Goal: Task Accomplishment & Management: Complete application form

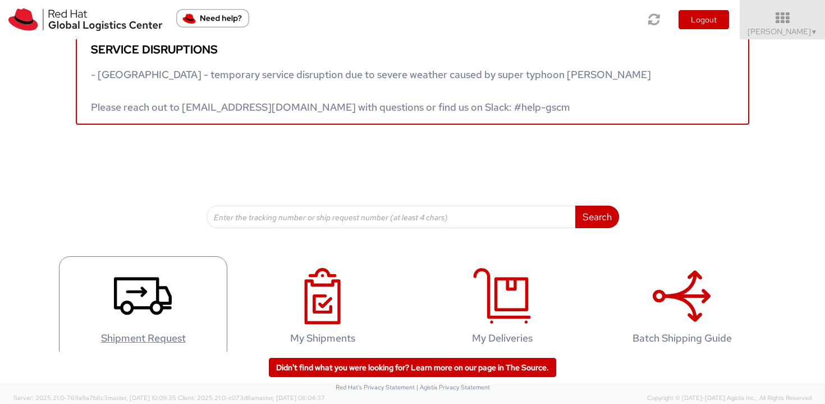
scroll to position [37, 0]
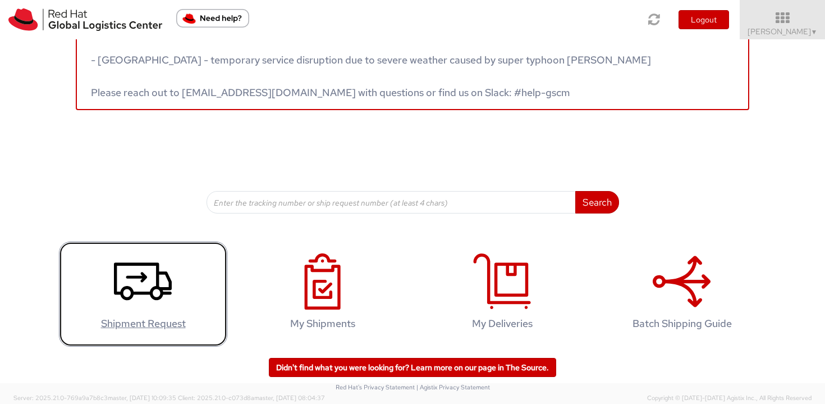
click at [98, 269] on link "Shipment Request" at bounding box center [143, 293] width 168 height 105
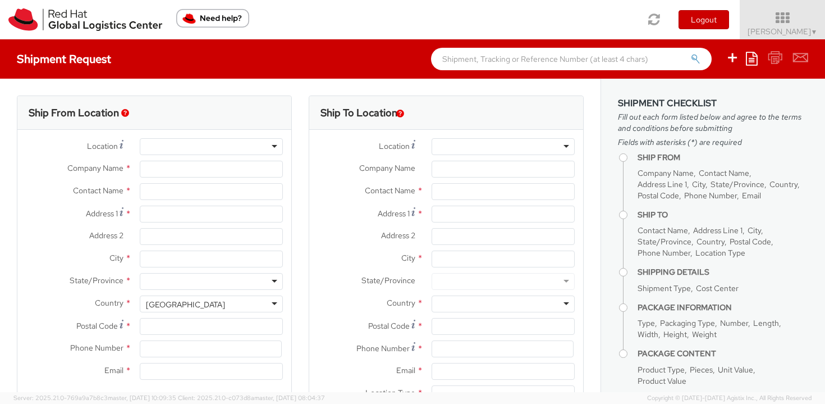
select select
select select "809"
click at [432, 172] on input "Company Name *" at bounding box center [503, 169] width 143 height 17
click at [446, 193] on input "text" at bounding box center [503, 191] width 143 height 17
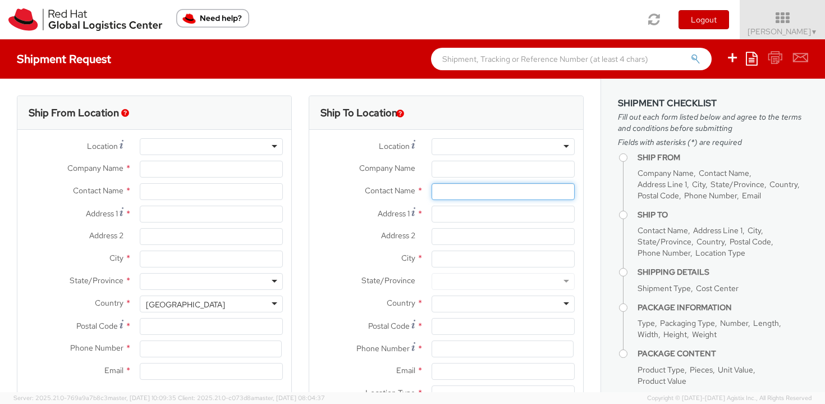
type input "Red Hat Czech s.r.o."
type input "[PERSON_NAME]"
type input "Purkynova 647/111"
type input "[GEOGRAPHIC_DATA]"
type input "621 00"
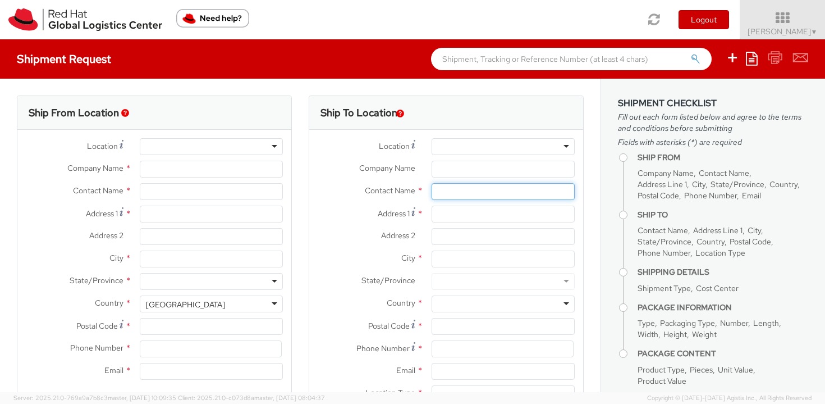
type input "420 532 294 555"
type input "[EMAIL_ADDRESS][DOMAIN_NAME]"
select select "CM"
select select "KGS"
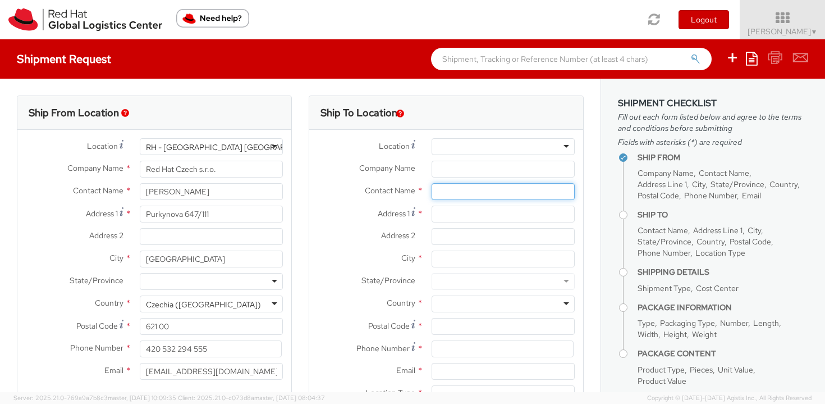
paste input "Attn. Vojtěch Kotora"
type input "Attn. Vojtěch Kotora"
click at [470, 218] on input "Address 1 *" at bounding box center [503, 213] width 143 height 17
paste input "Vlněna 526/5, Trnitá"
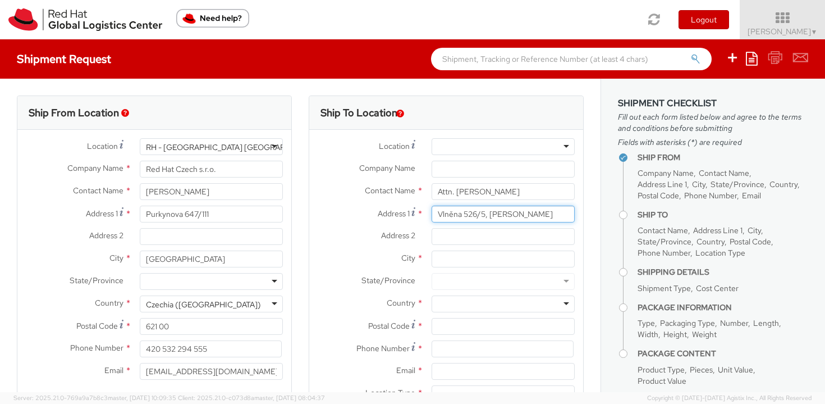
type input "Vlněna 526/5, Trnitá"
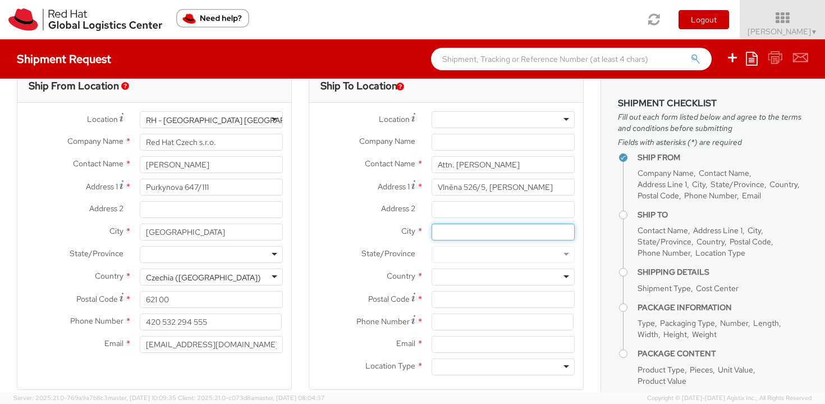
click at [454, 237] on input "City *" at bounding box center [503, 231] width 143 height 17
type input "b"
type input "Brno"
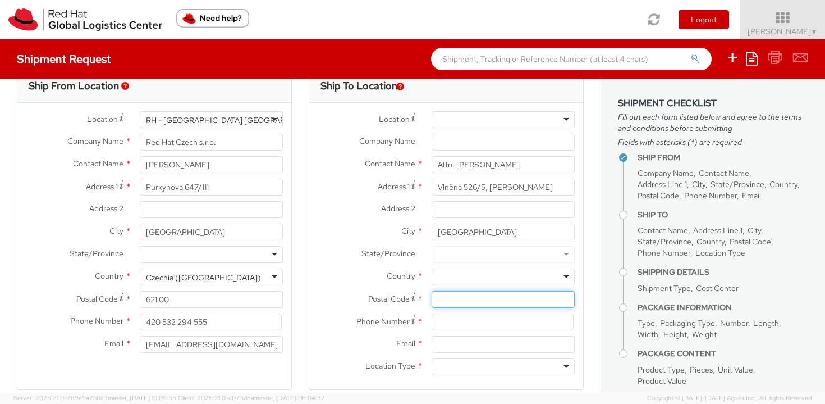
click at [440, 295] on input "Postal Code *" at bounding box center [503, 299] width 143 height 17
paste input "60200 Brno"
type input "60200"
click at [497, 283] on div at bounding box center [503, 276] width 143 height 17
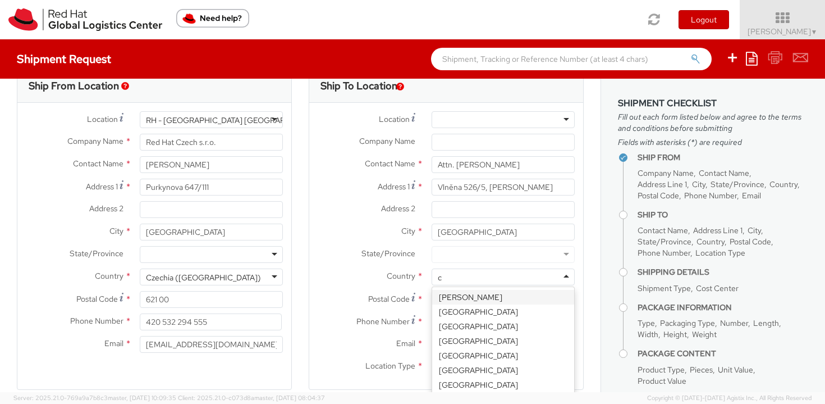
type input "cz"
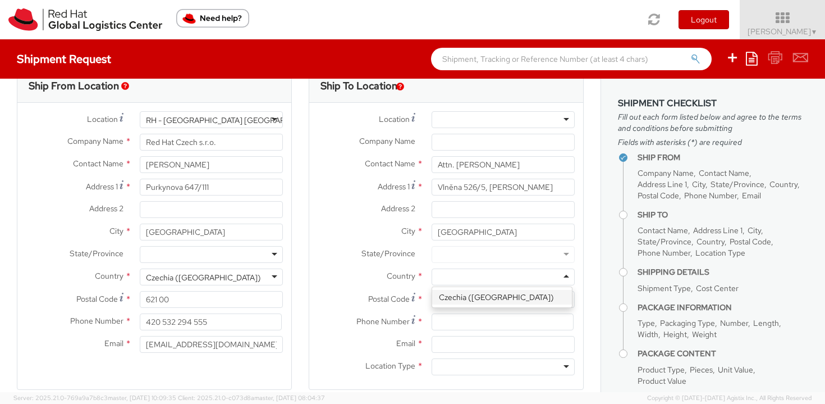
scroll to position [0, 0]
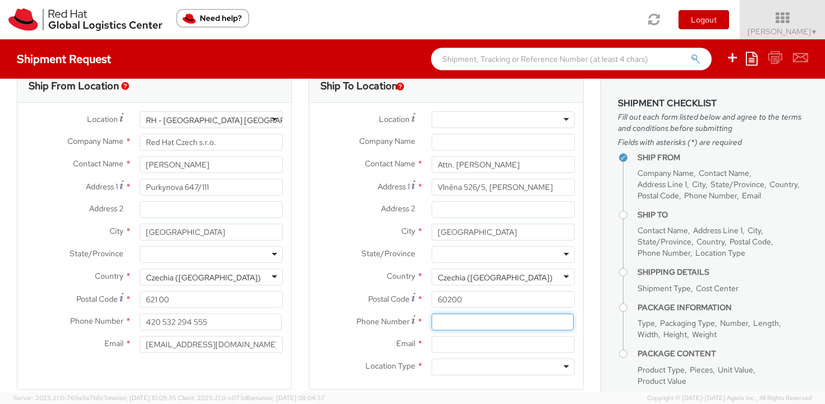
click at [480, 327] on input at bounding box center [503, 321] width 142 height 17
paste input "+420 541 421 311"
type input "+420 541 421 311"
click at [446, 345] on input "Email *" at bounding box center [503, 344] width 143 height 17
paste input "vkotora@kpmg.cz"
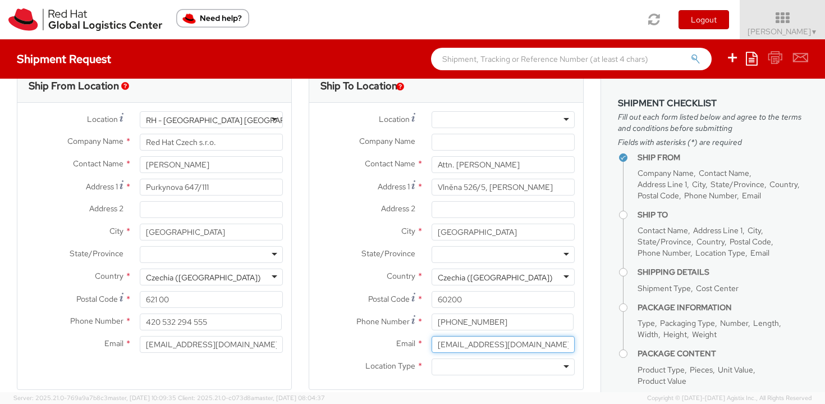
type input "vkotora@kpmg.cz"
click at [440, 369] on div at bounding box center [503, 366] width 143 height 17
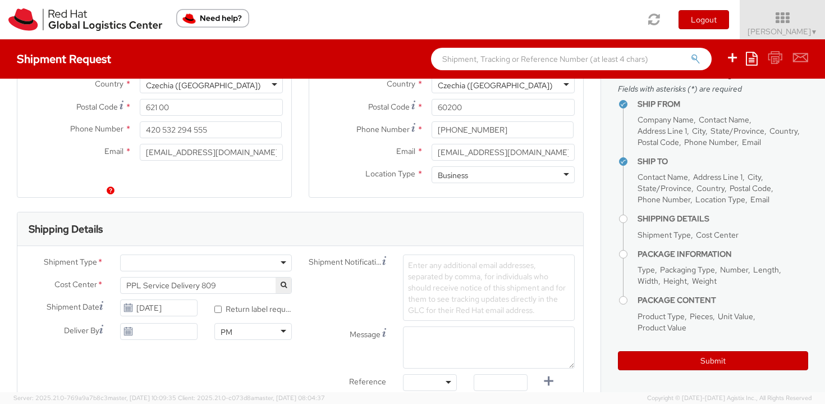
scroll to position [258, 0]
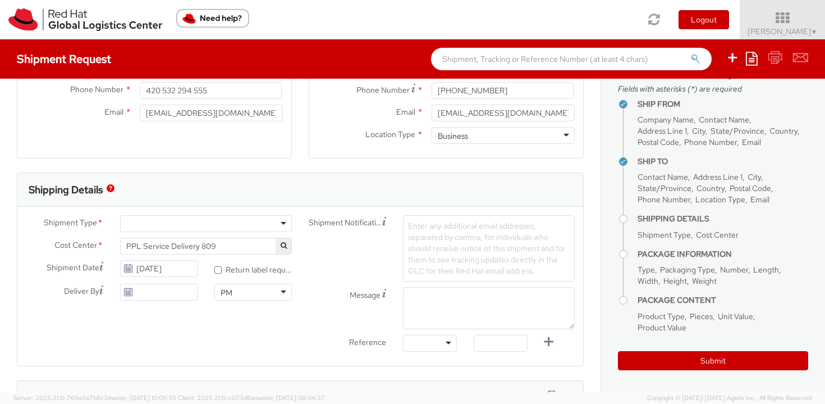
click at [195, 229] on div at bounding box center [206, 223] width 172 height 17
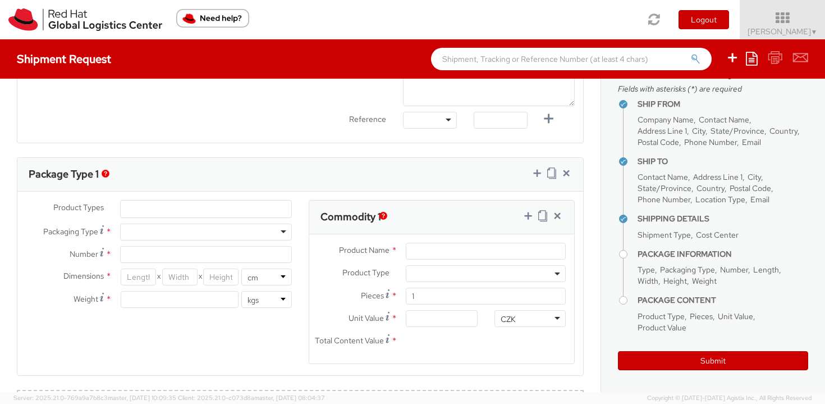
scroll to position [482, 0]
click at [187, 207] on ul at bounding box center [206, 208] width 171 height 17
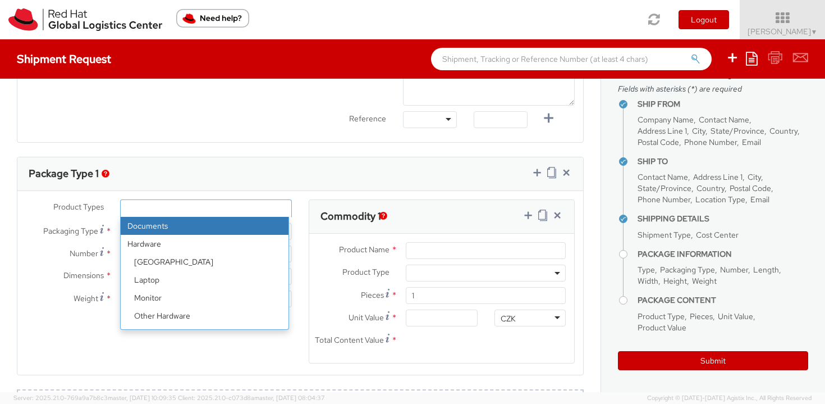
select select "DOCUMENT"
type input "Documents"
select select "DOCUMENT"
type input "1.00"
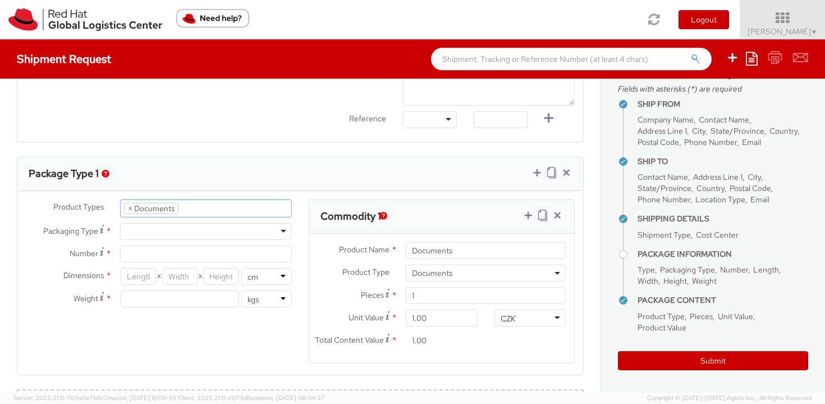
click at [187, 226] on div at bounding box center [206, 231] width 172 height 17
type input "1"
type input "24.13"
type input "31.75"
type input "0.64"
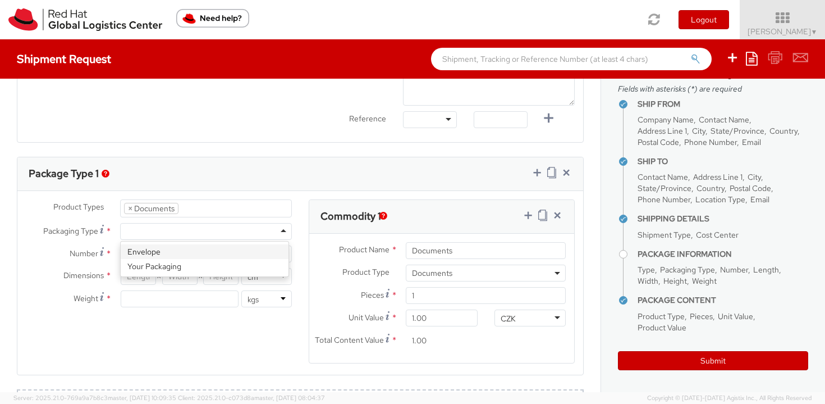
type input "0.5"
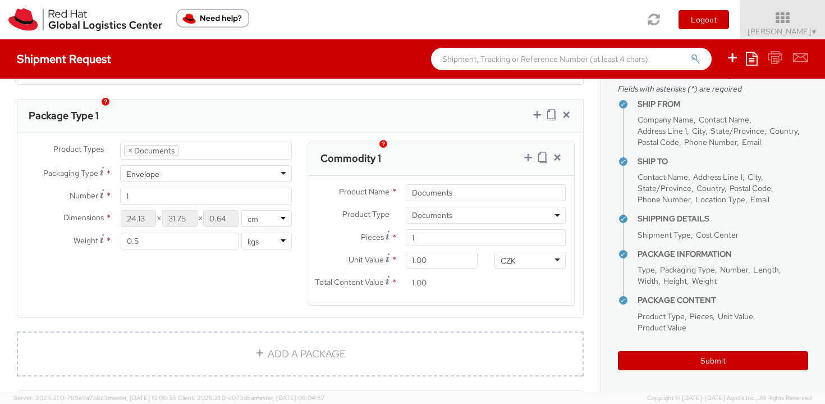
scroll to position [554, 0]
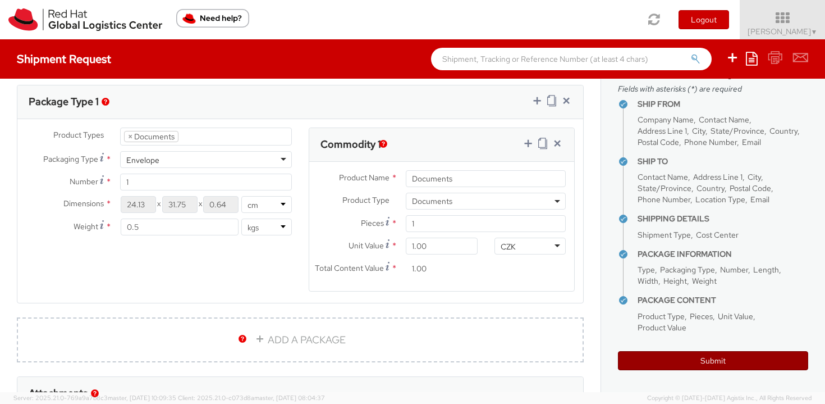
click at [696, 368] on button "Submit" at bounding box center [713, 360] width 190 height 19
type input "Attn. Vojtěch Kotora"
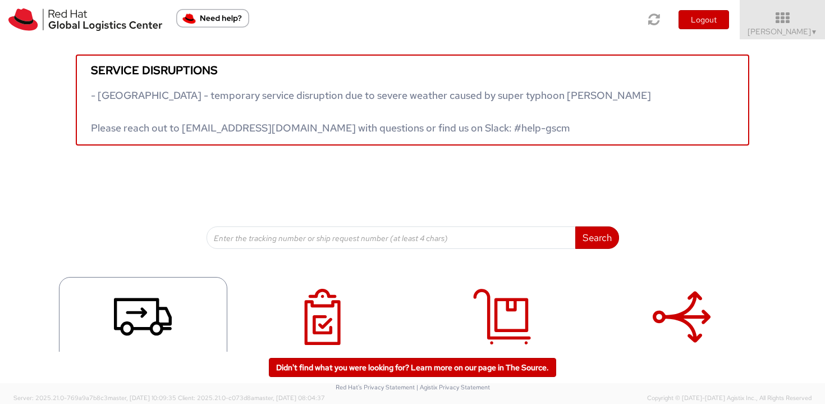
scroll to position [2, 0]
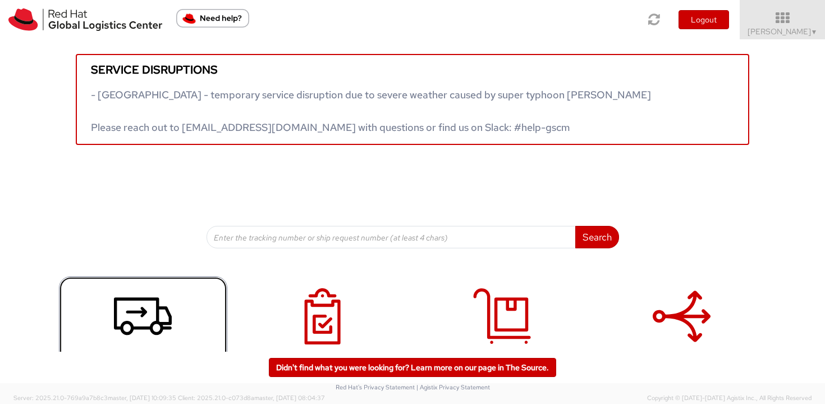
click at [168, 303] on link "Shipment Request" at bounding box center [143, 328] width 168 height 105
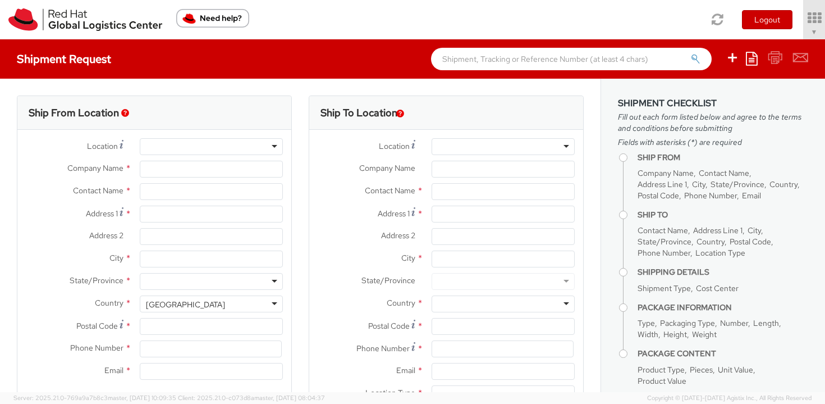
type input "Red Hat Czech s.r.o."
type input "[PERSON_NAME]"
type input "Purkynova 647/111"
type input "[GEOGRAPHIC_DATA]"
type input "621 00"
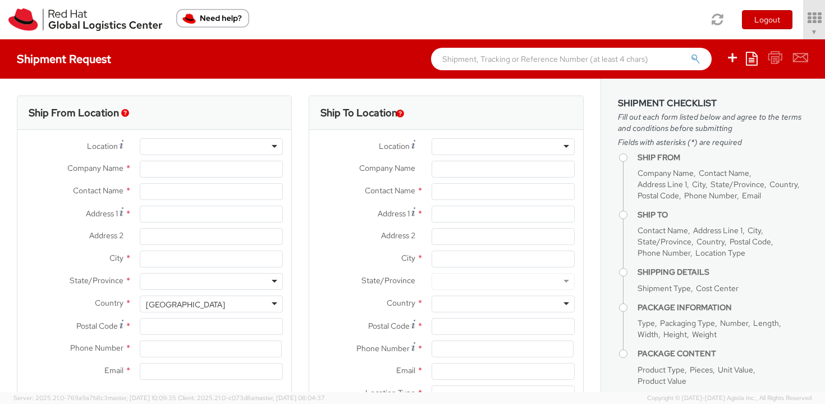
type input "420 532 294 555"
type input "[EMAIL_ADDRESS][DOMAIN_NAME]"
select select "CM"
select select "KGS"
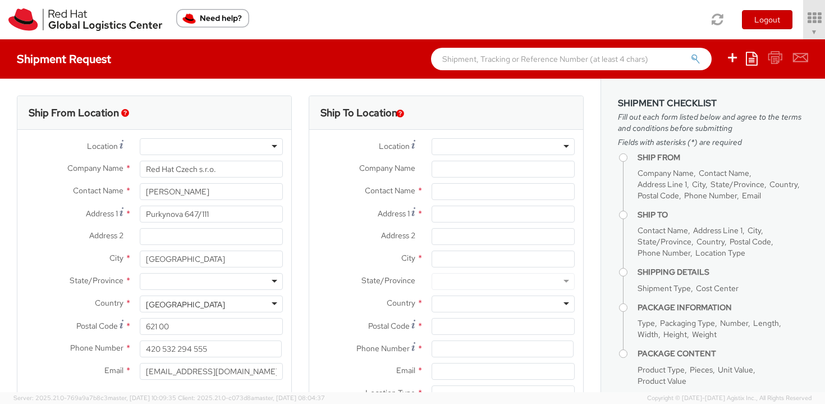
select select "809"
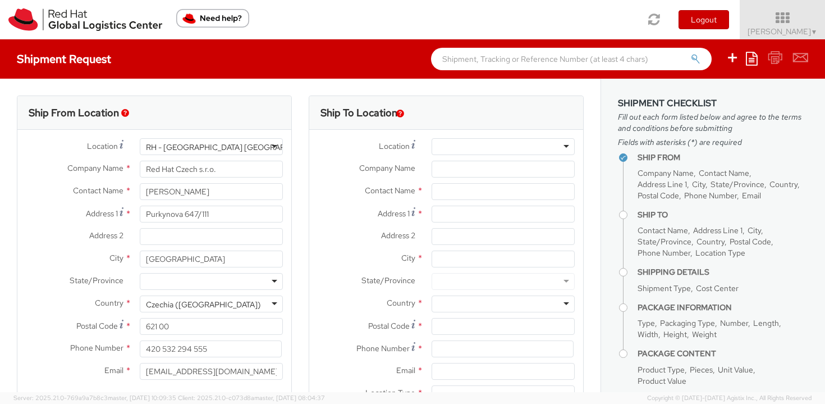
select select
click at [449, 191] on input "text" at bounding box center [503, 191] width 143 height 17
click at [445, 216] on input "Address 1 *" at bounding box center [503, 213] width 143 height 17
paste input "Nidelbadstrasse 100a 8803 Ruschlikon ZH Switzerland"
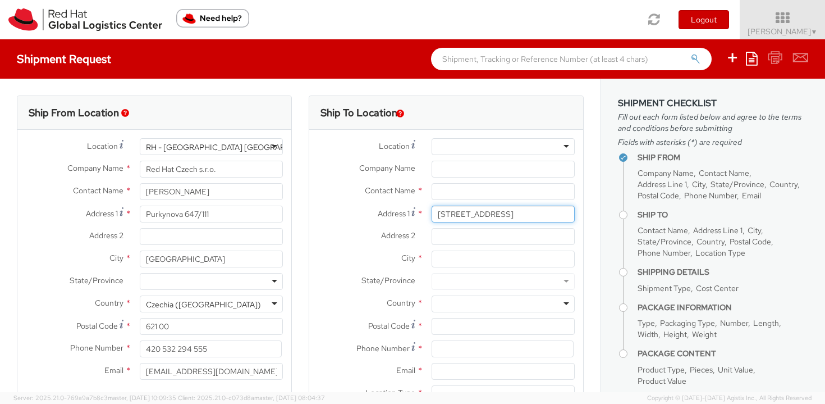
scroll to position [0, 61]
click at [524, 214] on input "Nidelbadstrasse 100a 8803 Ruschlikon ZH Switzerland" at bounding box center [503, 213] width 143 height 17
type input "Nidelbadstrasse 100a 8803 Ruschlikon ZH"
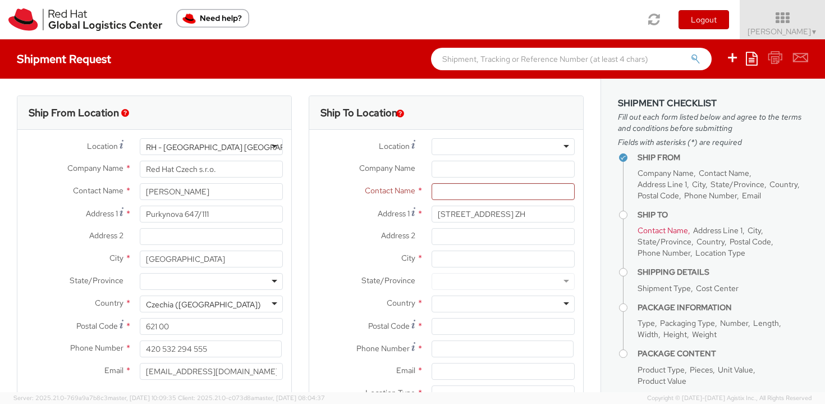
click at [437, 304] on div at bounding box center [503, 303] width 143 height 17
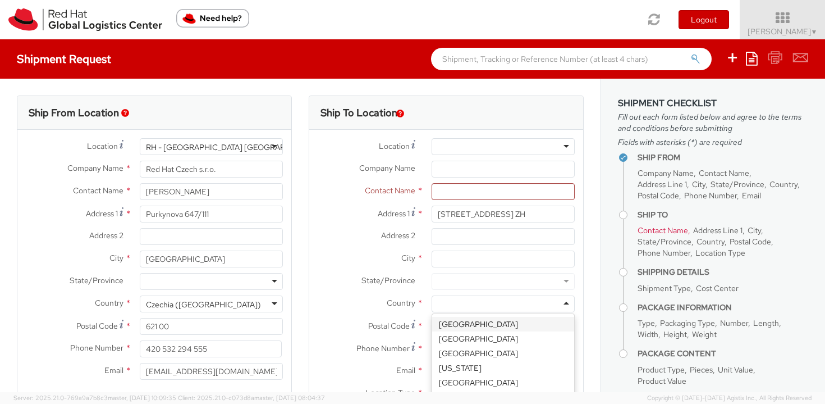
paste input "[GEOGRAPHIC_DATA]"
type input "[GEOGRAPHIC_DATA]"
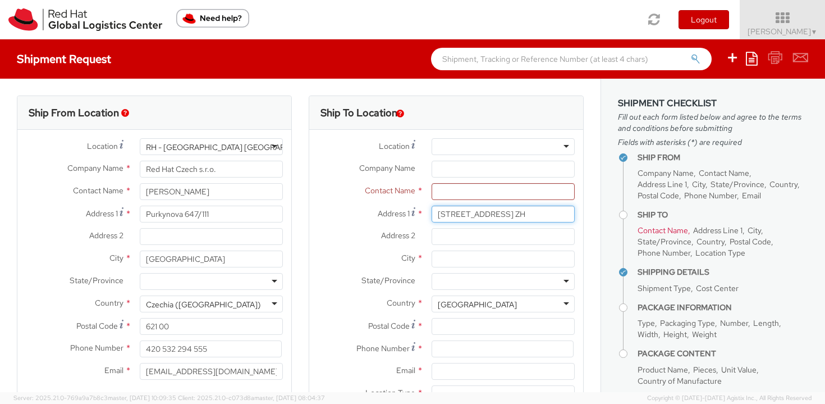
click at [545, 219] on input "Nidelbadstrasse 100a 8803 Ruschlikon ZH" at bounding box center [503, 213] width 143 height 17
drag, startPoint x: 530, startPoint y: 214, endPoint x: 549, endPoint y: 215, distance: 19.1
click at [549, 215] on input "Nidelbadstrasse 100a 8803 Ruschlikon ZH" at bounding box center [503, 213] width 143 height 17
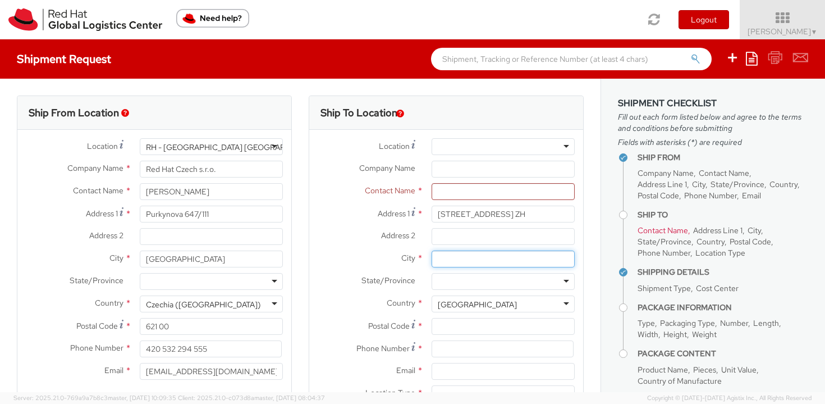
click at [442, 257] on input "City *" at bounding box center [503, 258] width 143 height 17
paste input "Ruschlikon"
type input "Ruschlikon"
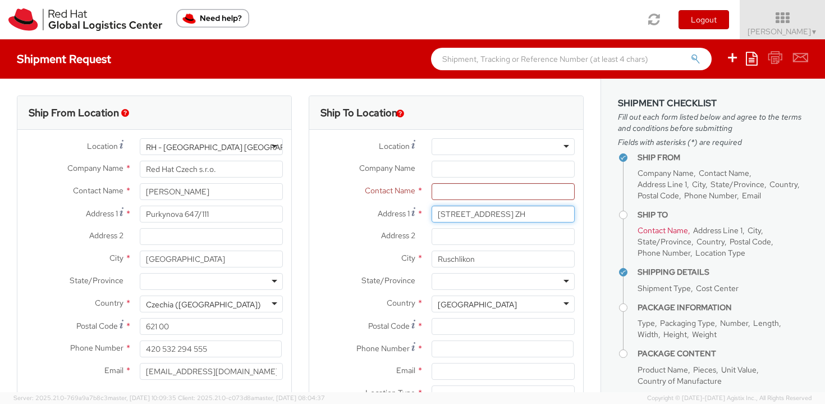
click at [548, 212] on input "Nidelbadstrasse 100a 8803 Ruschlikon ZH" at bounding box center [503, 213] width 143 height 17
drag, startPoint x: 531, startPoint y: 214, endPoint x: 561, endPoint y: 212, distance: 30.4
click at [561, 212] on input "Nidelbadstrasse 100a 8803 Ruschlikon ZH" at bounding box center [503, 213] width 143 height 17
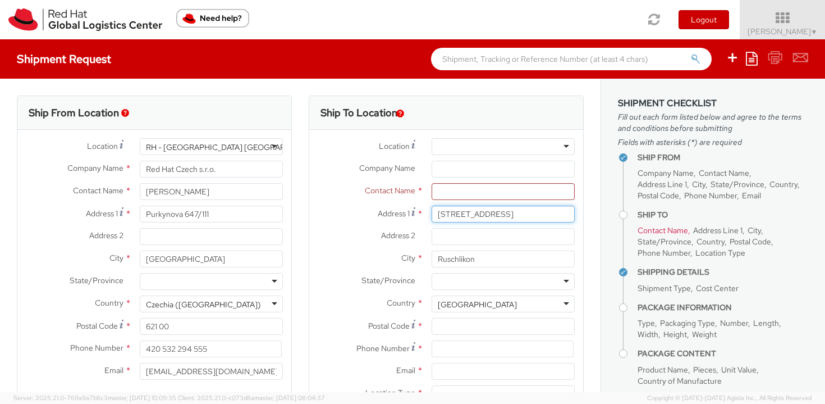
click at [516, 217] on input "Nidelbadstrasse 100a 8803" at bounding box center [503, 213] width 143 height 17
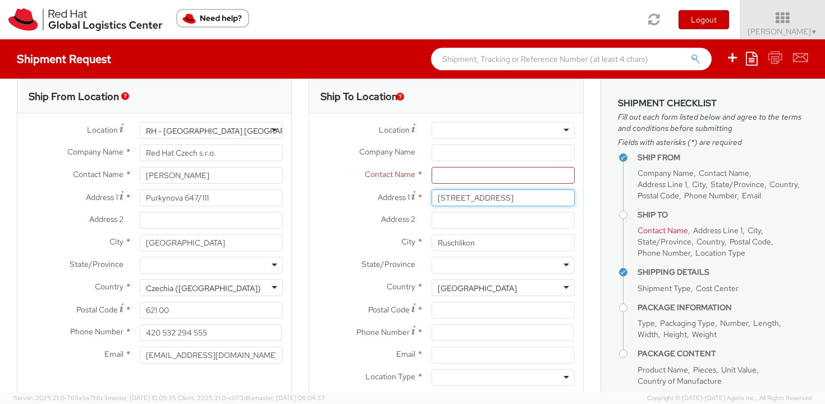
type input "Nidelbadstrasse 100a 8803"
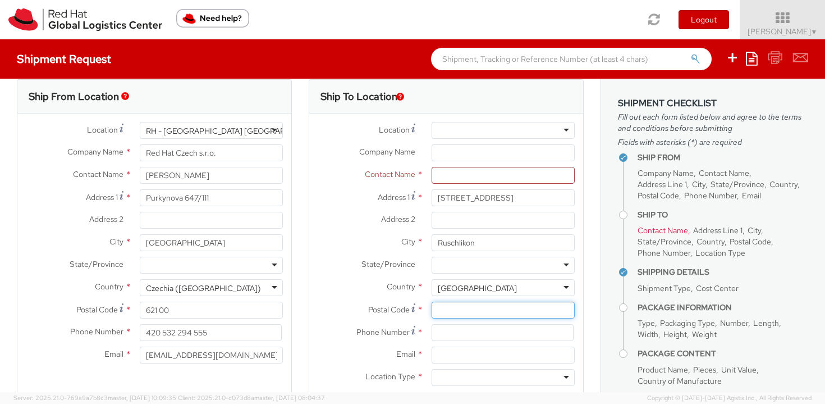
click at [446, 313] on input "Postal Code *" at bounding box center [503, 309] width 143 height 17
paste input "8803"
type input "8803"
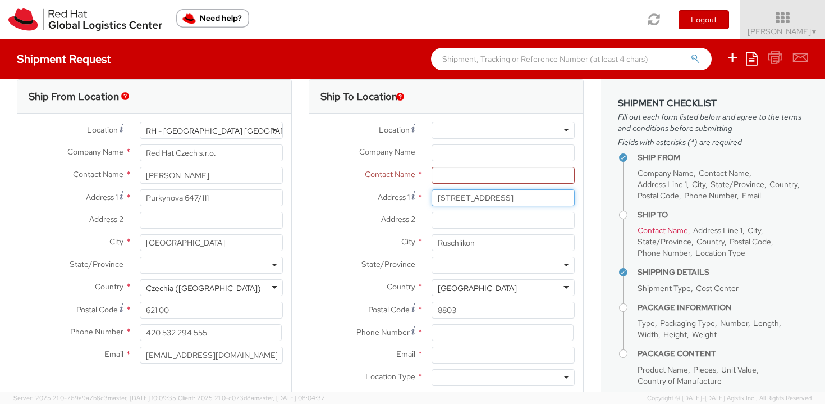
click at [515, 198] on input "Nidelbadstrasse 100a 8803" at bounding box center [503, 197] width 143 height 17
type input "Nidelbadstrasse 100a"
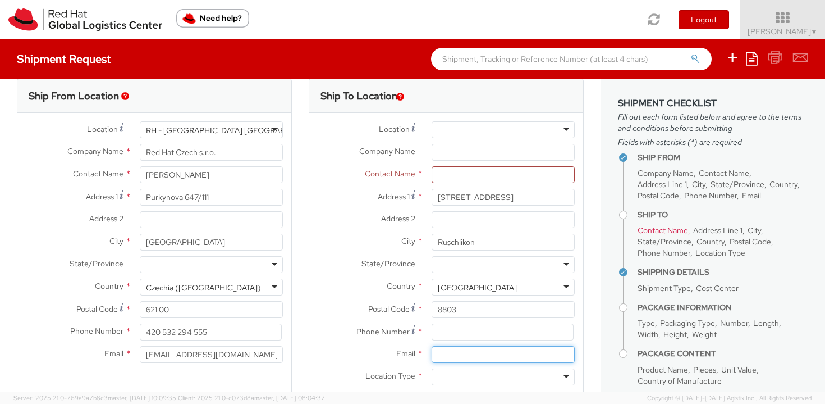
click at [441, 354] on input "Email *" at bounding box center [503, 354] width 143 height 17
paste input "mmannine@redhat.com"
type input "mmannine@redhat.com"
click at [444, 382] on div at bounding box center [503, 376] width 143 height 17
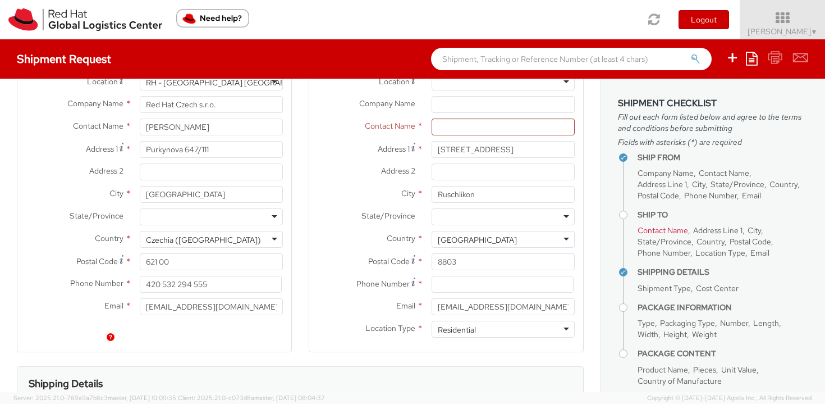
scroll to position [58, 0]
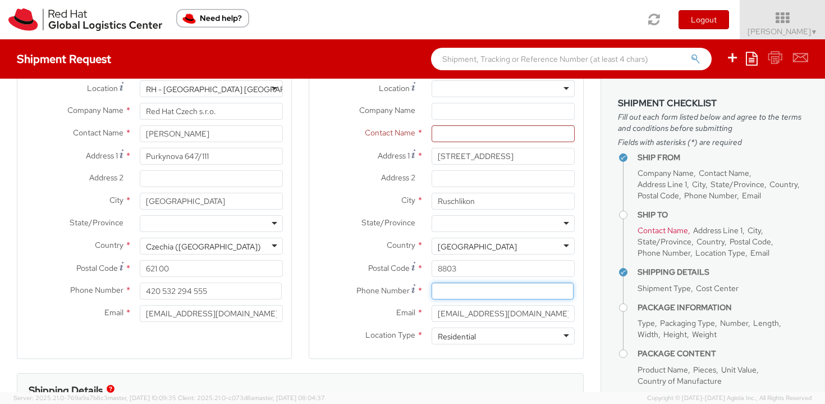
click at [453, 290] on input at bounding box center [503, 290] width 142 height 17
paste input "+41 79 684 55 47"
type input "+41 79 684 55 47"
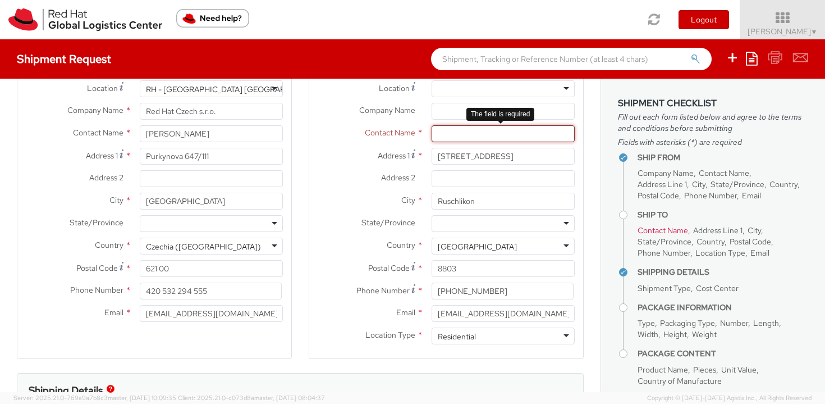
click at [486, 130] on input "text" at bounding box center [503, 133] width 143 height 17
paste input "Markus Manninen"
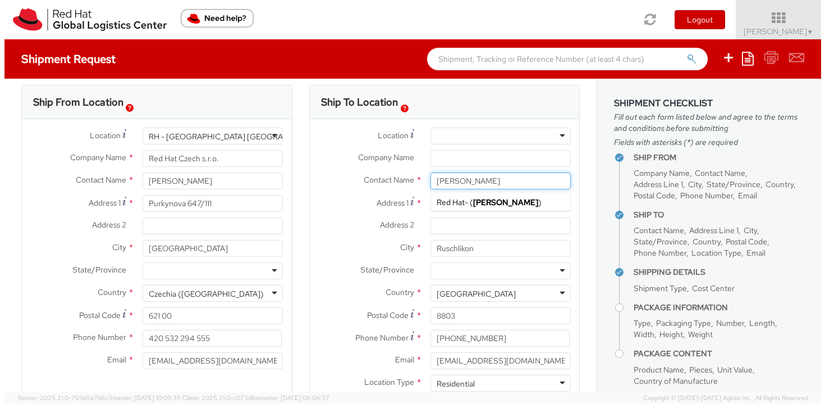
scroll to position [0, 0]
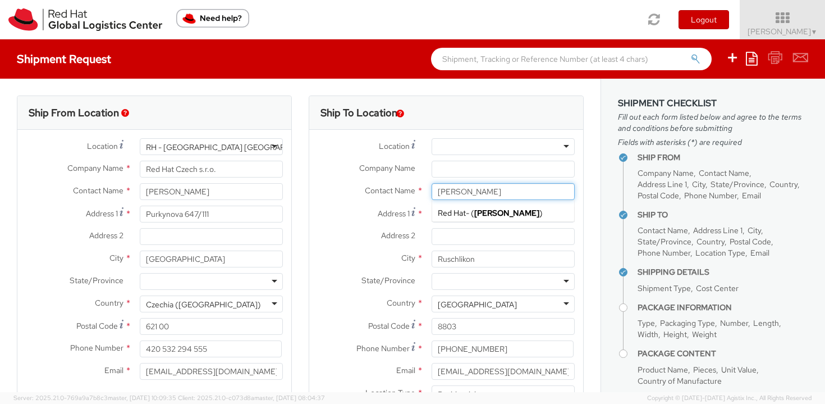
type input "Markus Manninen"
click at [335, 230] on label "Address 2 *" at bounding box center [366, 235] width 114 height 15
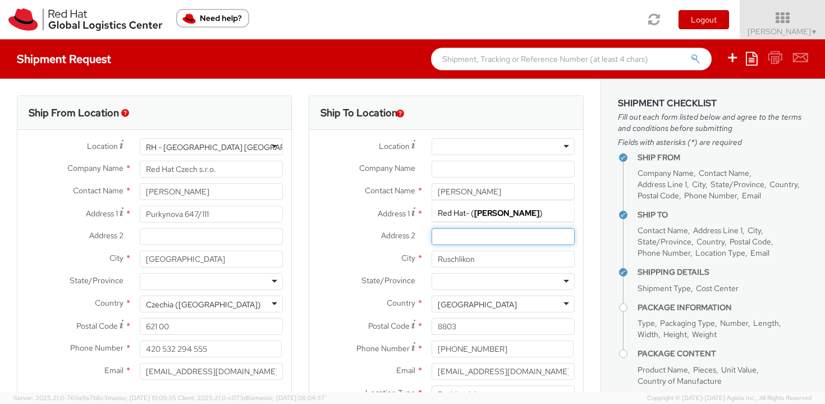
click at [432, 230] on input "Address 2 *" at bounding box center [503, 236] width 143 height 17
click at [461, 140] on div at bounding box center [503, 146] width 143 height 17
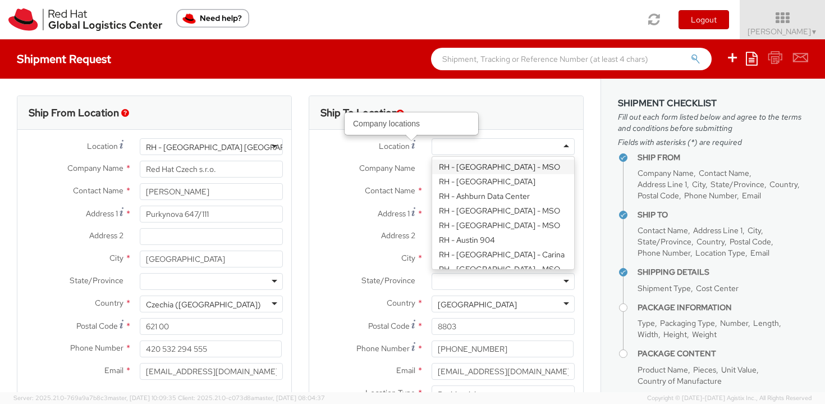
click at [401, 150] on span "Location" at bounding box center [394, 146] width 31 height 10
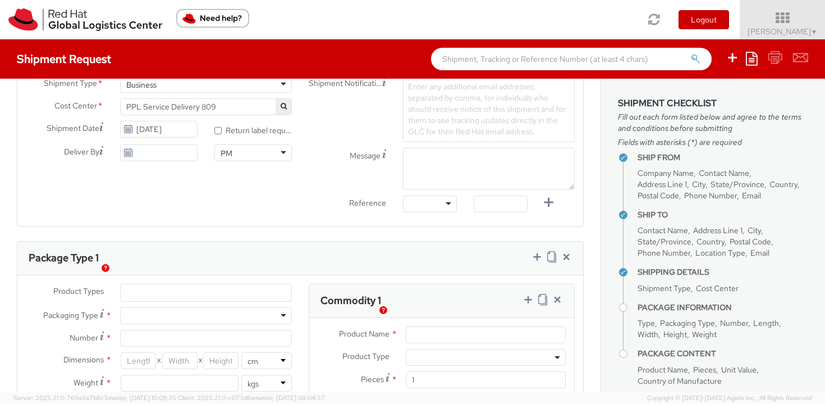
scroll to position [414, 0]
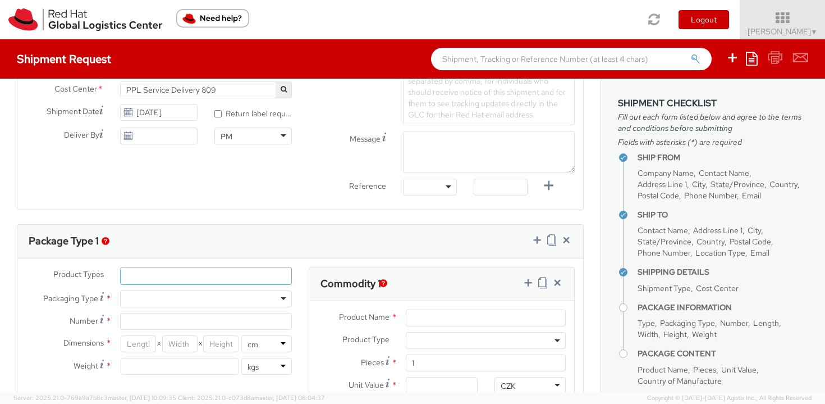
click at [150, 268] on ul at bounding box center [206, 275] width 171 height 17
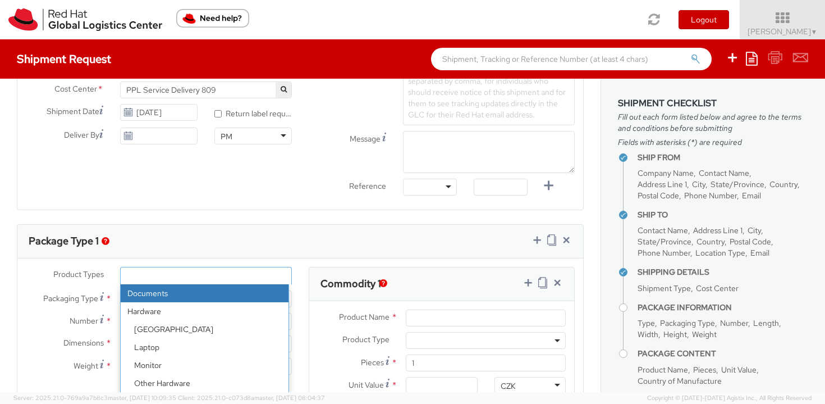
select select "DOCUMENT"
type input "Documents"
select select "DOCUMENT"
type input "1.00"
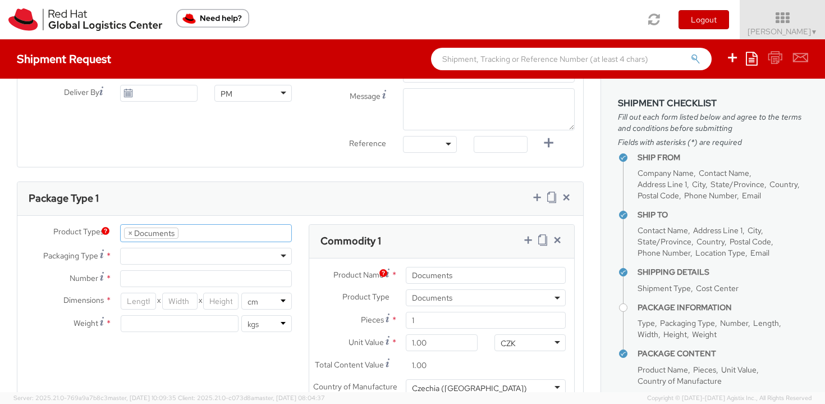
scroll to position [468, 0]
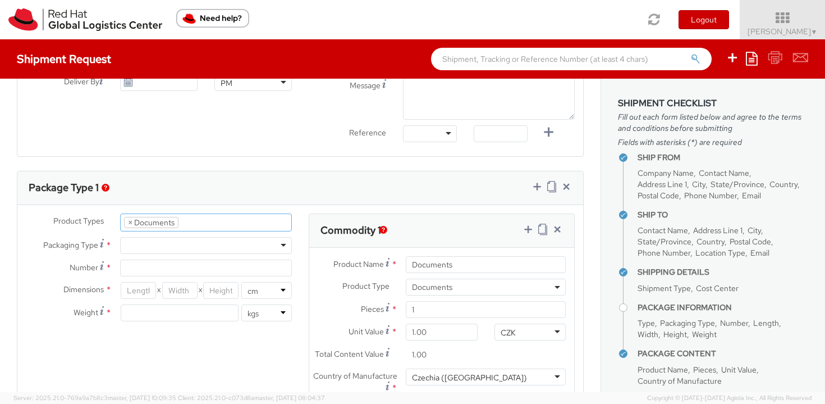
click at [144, 248] on div at bounding box center [206, 245] width 172 height 17
type input "1"
type input "24.13"
type input "31.75"
type input "0.64"
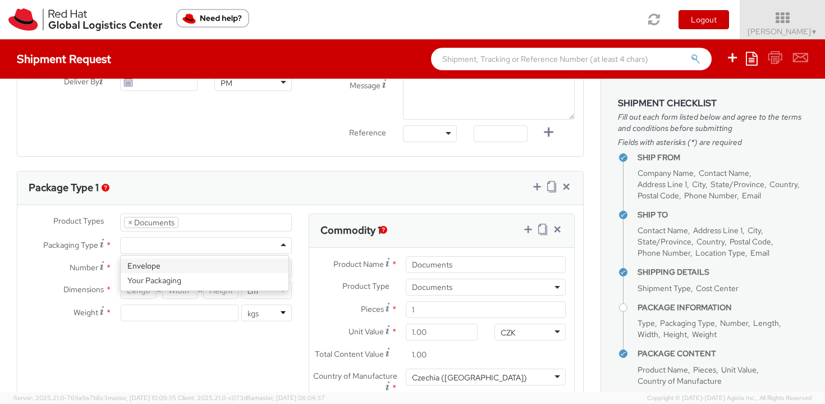
type input "0.5"
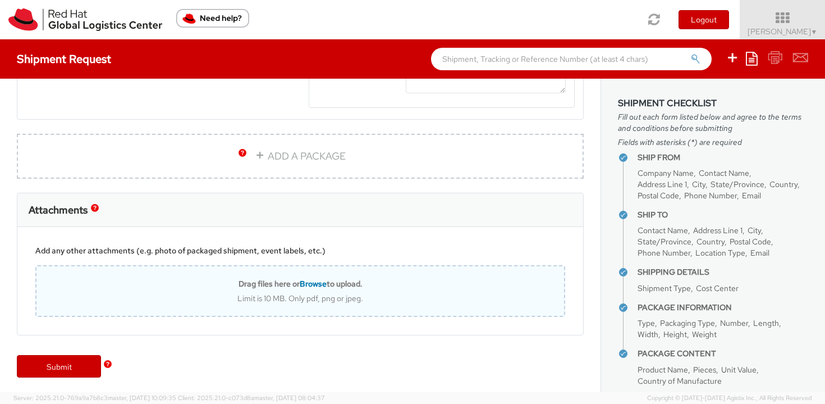
scroll to position [807, 0]
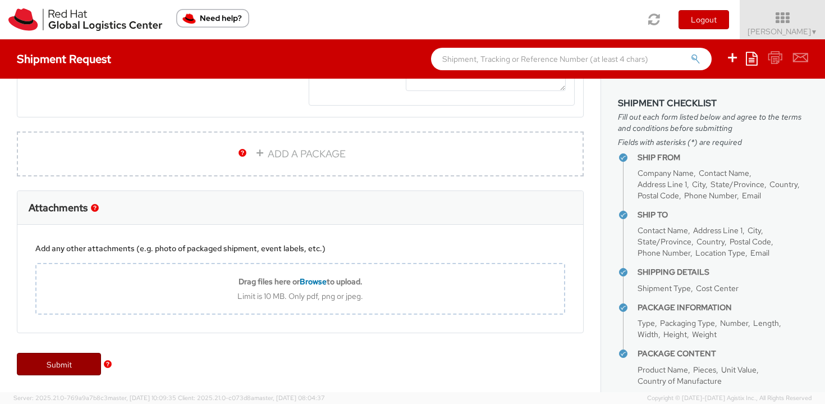
click at [81, 368] on link "Submit" at bounding box center [59, 364] width 84 height 22
type input "Markus Manninen"
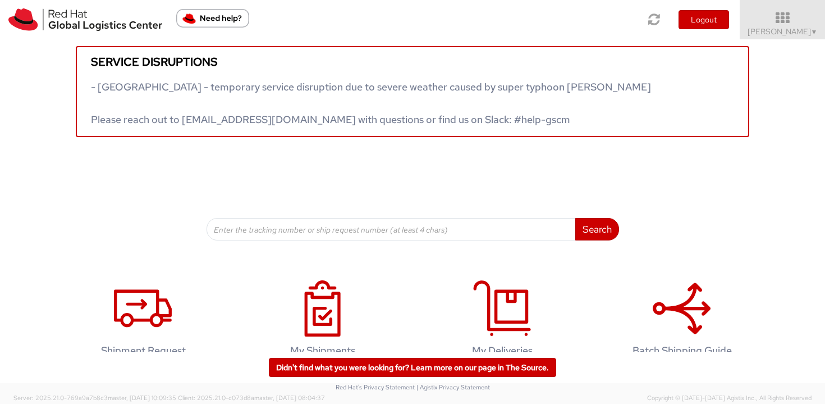
scroll to position [37, 0]
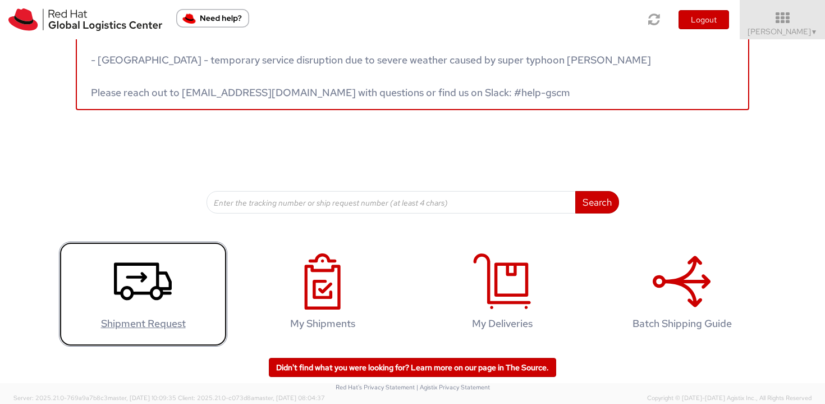
click at [133, 268] on icon at bounding box center [143, 281] width 58 height 56
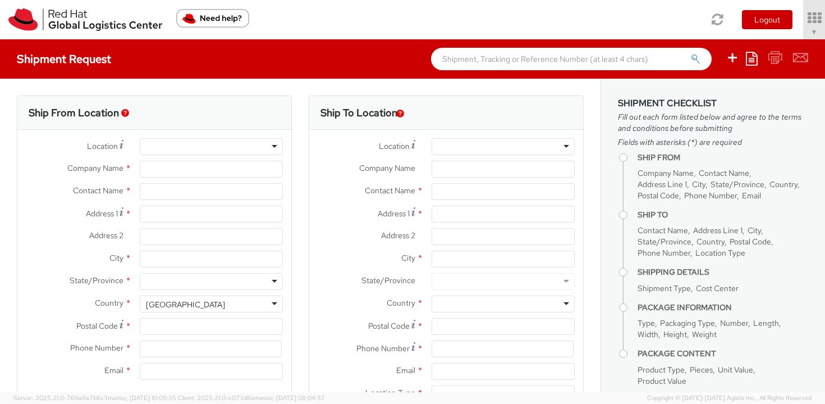
type input "Red Hat Czech s.r.o."
type input "[PERSON_NAME]"
type input "Purkynova 647/111"
type input "[GEOGRAPHIC_DATA]"
type input "621 00"
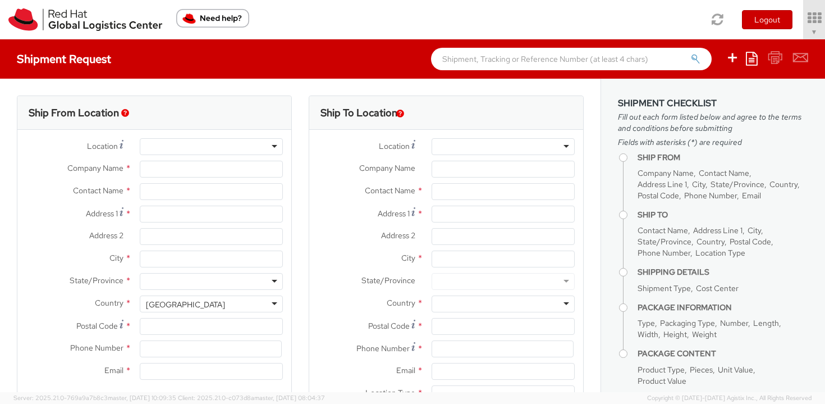
type input "420 532 294 555"
type input "[EMAIL_ADDRESS][DOMAIN_NAME]"
select select "CM"
select select "KGS"
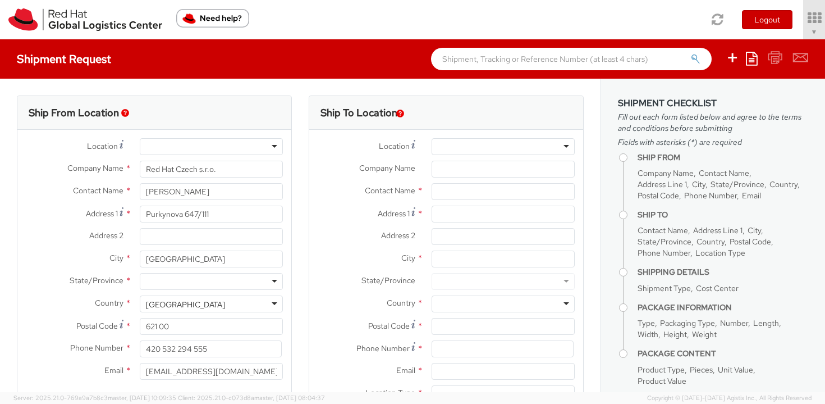
select select "809"
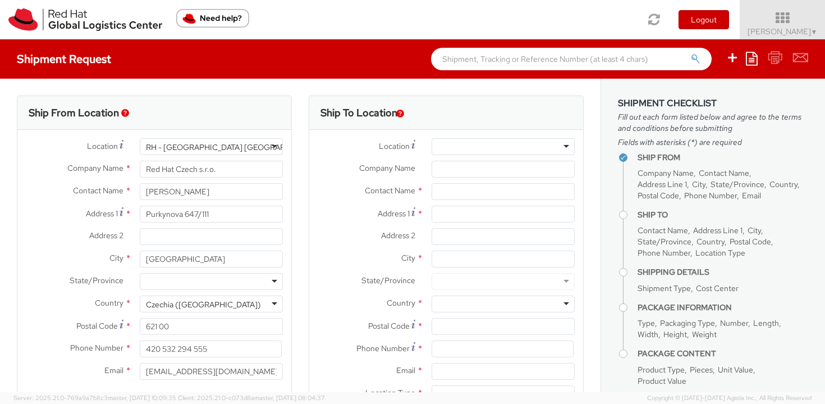
select select
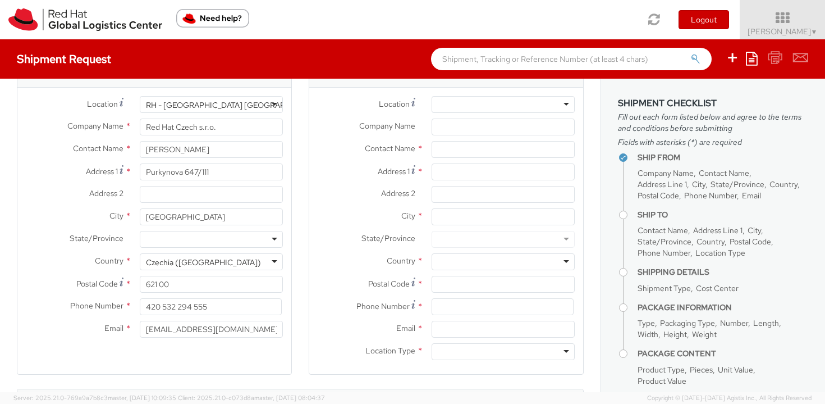
scroll to position [44, 0]
click at [449, 304] on input at bounding box center [503, 304] width 142 height 17
paste input "[PHONE_NUMBER]"
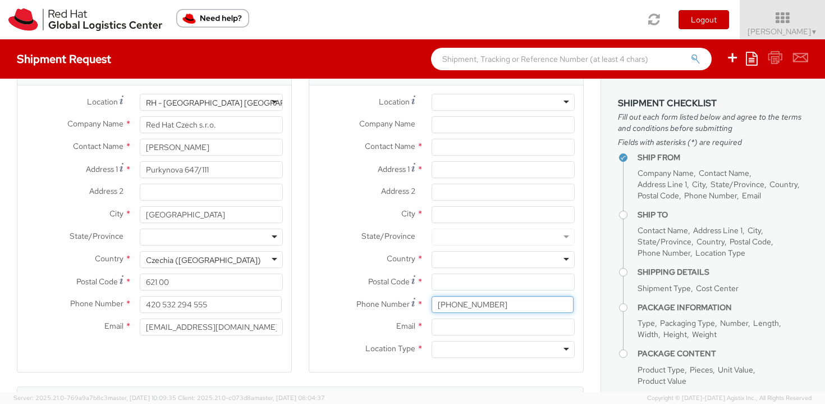
type input "[PHONE_NUMBER]"
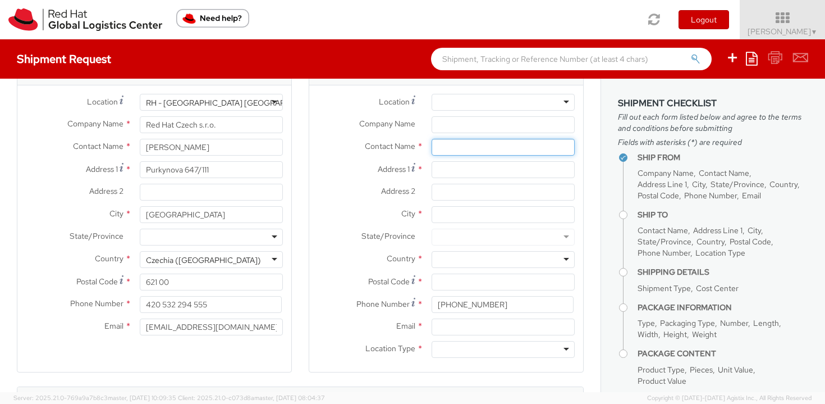
click at [458, 147] on input "text" at bounding box center [503, 147] width 143 height 17
paste input "[PERSON_NAME]"
type input "[PERSON_NAME]"
click at [474, 168] on input "Address 1 *" at bounding box center [503, 169] width 143 height 17
paste input "602, Miraclz By Danube Properties"
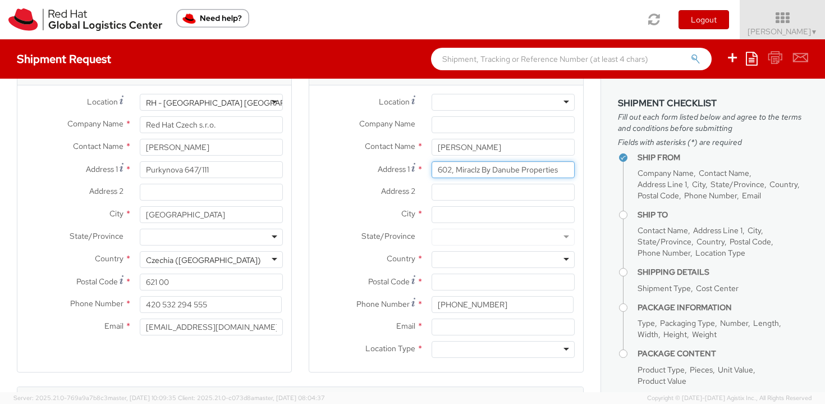
type input "602, Miraclz By Danube Properties"
click at [498, 194] on input "Address 2 *" at bounding box center [503, 192] width 143 height 17
paste input "[GEOGRAPHIC_DATA], near [PERSON_NAME][GEOGRAPHIC_DATA]"
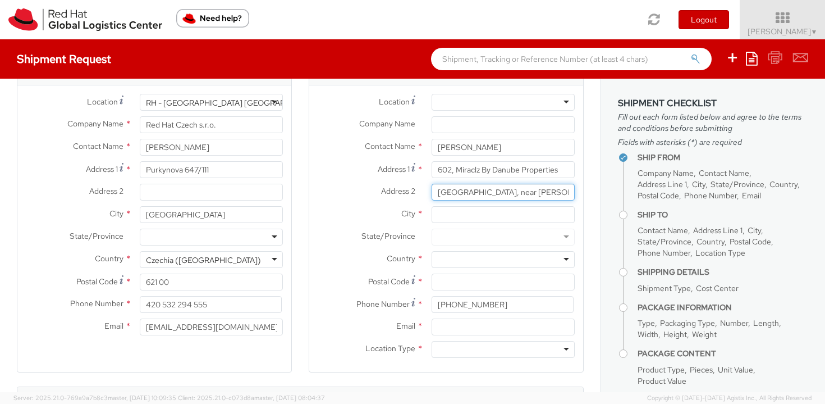
scroll to position [0, 39]
type input "[GEOGRAPHIC_DATA], near [PERSON_NAME][GEOGRAPHIC_DATA]"
click at [460, 217] on input "City *" at bounding box center [503, 214] width 143 height 17
paste input "[GEOGRAPHIC_DATA]"
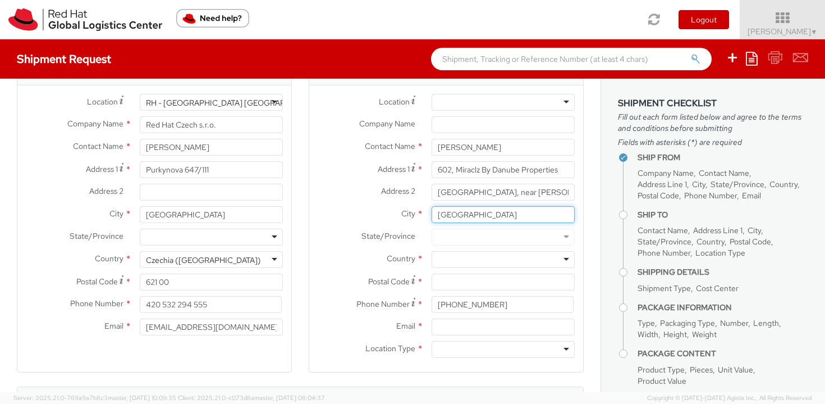
type input "[GEOGRAPHIC_DATA]"
click at [458, 258] on div at bounding box center [503, 259] width 143 height 17
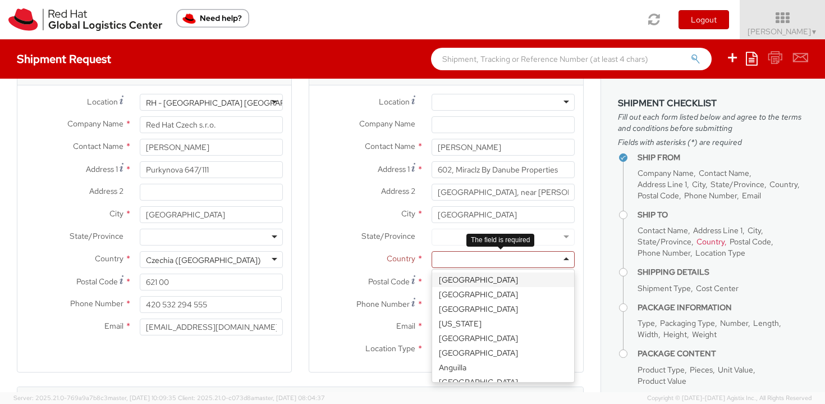
paste input "[GEOGRAPHIC_DATA]"
type input "[GEOGRAPHIC_DATA]"
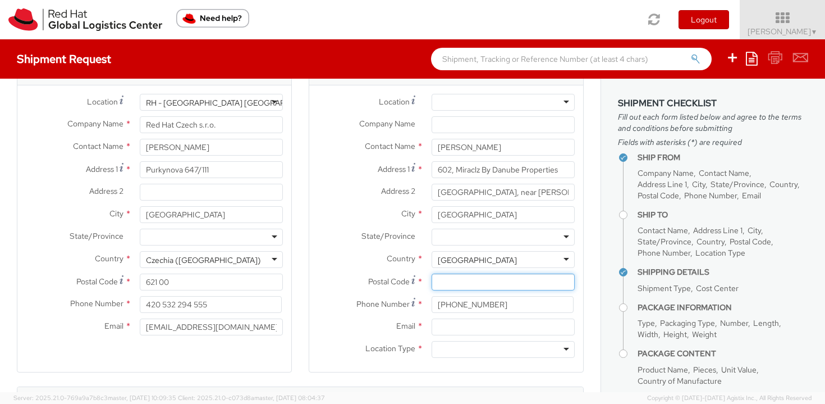
click at [458, 282] on input "Postal Code *" at bounding box center [503, 281] width 143 height 17
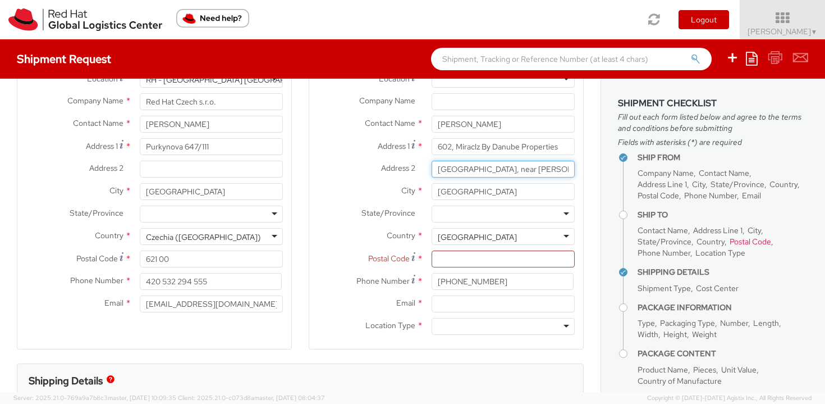
click at [476, 170] on input "[GEOGRAPHIC_DATA], near [PERSON_NAME][GEOGRAPHIC_DATA]" at bounding box center [503, 169] width 143 height 17
drag, startPoint x: 529, startPoint y: 168, endPoint x: 569, endPoint y: 168, distance: 39.9
click at [569, 168] on div "[GEOGRAPHIC_DATA], near [PERSON_NAME][GEOGRAPHIC_DATA]" at bounding box center [503, 169] width 160 height 17
click at [552, 171] on input "[GEOGRAPHIC_DATA], near [PERSON_NAME][GEOGRAPHIC_DATA]" at bounding box center [503, 169] width 143 height 17
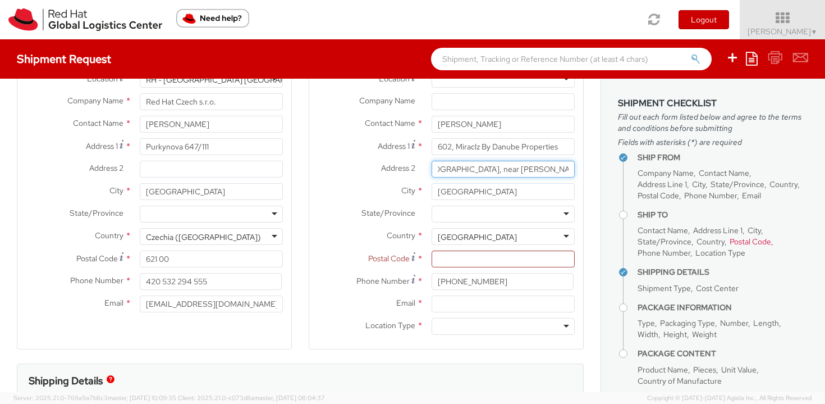
scroll to position [0, 0]
drag, startPoint x: 498, startPoint y: 171, endPoint x: 424, endPoint y: 169, distance: 73.6
click at [424, 169] on div "[GEOGRAPHIC_DATA], near [PERSON_NAME][GEOGRAPHIC_DATA]" at bounding box center [503, 169] width 160 height 17
click at [452, 262] on input "Postal Code *" at bounding box center [503, 258] width 143 height 17
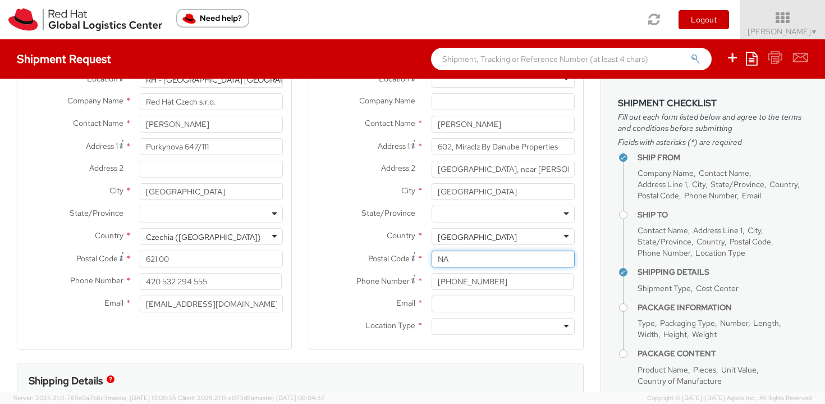
click at [458, 253] on input "NA" at bounding box center [503, 258] width 143 height 17
type input "NA"
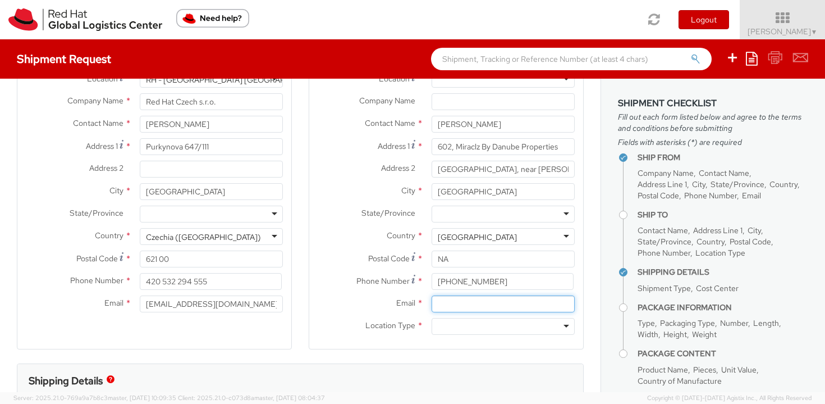
click at [445, 305] on input "Email *" at bounding box center [503, 303] width 143 height 17
paste input "[EMAIL_ADDRESS][DOMAIN_NAME]"
type input "[EMAIL_ADDRESS][DOMAIN_NAME]"
click at [449, 325] on div at bounding box center [503, 326] width 143 height 17
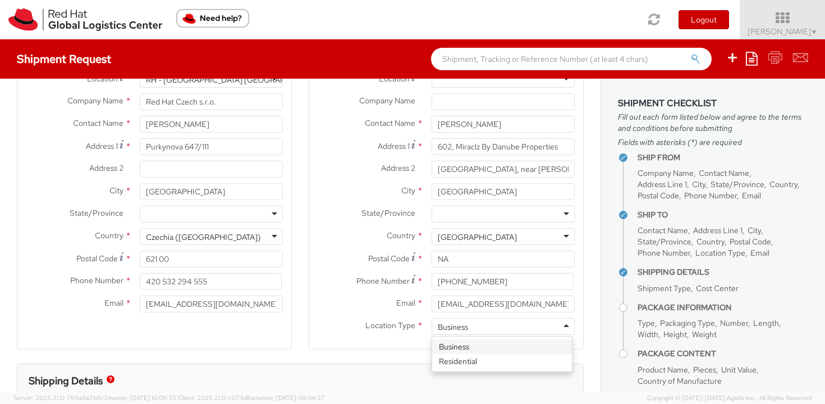
click at [460, 332] on div "Business" at bounding box center [503, 326] width 143 height 17
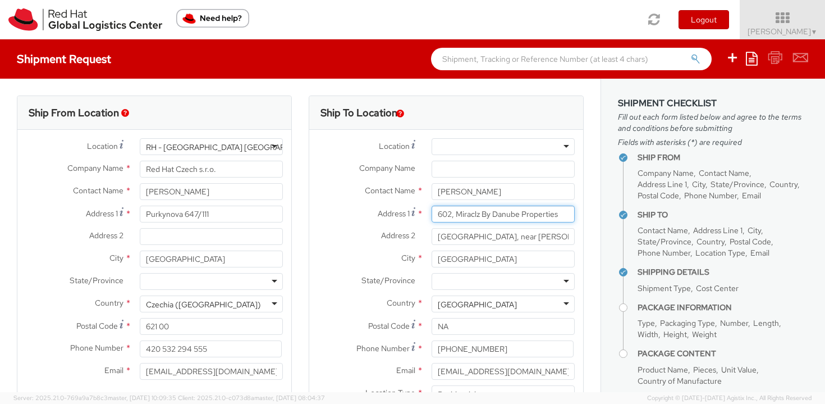
click at [460, 216] on input "602, Miraclz By Danube Properties" at bounding box center [503, 213] width 143 height 17
drag, startPoint x: 446, startPoint y: 216, endPoint x: 569, endPoint y: 213, distance: 122.4
click at [569, 213] on div "602, Miraclz By Danube Properties" at bounding box center [503, 213] width 160 height 17
click at [547, 237] on input "[GEOGRAPHIC_DATA], near [PERSON_NAME][GEOGRAPHIC_DATA]" at bounding box center [503, 236] width 143 height 17
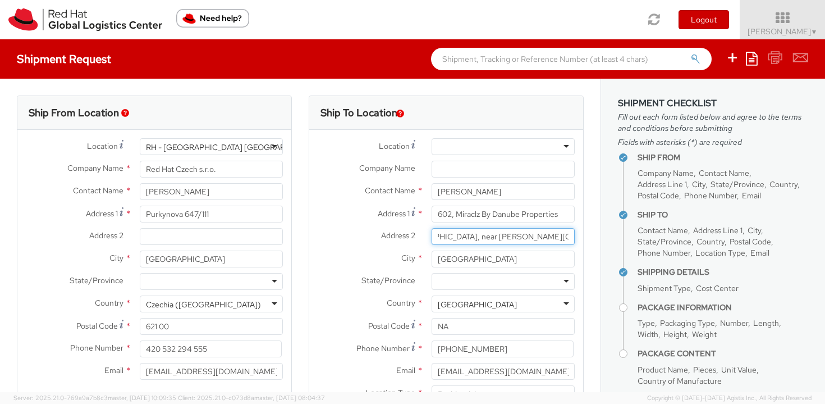
drag, startPoint x: 444, startPoint y: 240, endPoint x: 560, endPoint y: 236, distance: 116.3
click at [560, 236] on input "[GEOGRAPHIC_DATA], near [PERSON_NAME][GEOGRAPHIC_DATA]" at bounding box center [503, 236] width 143 height 17
click at [469, 257] on input "[GEOGRAPHIC_DATA]" at bounding box center [503, 258] width 143 height 17
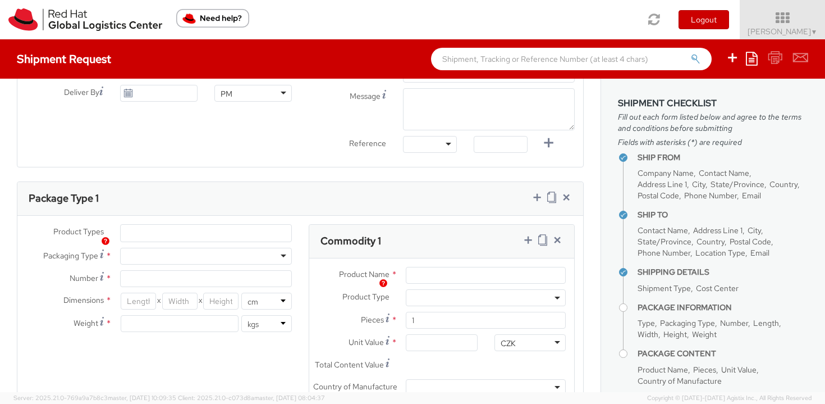
scroll to position [461, 0]
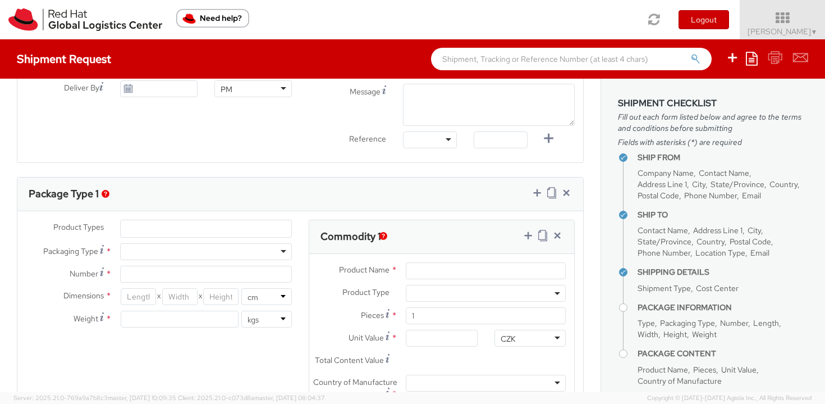
click at [141, 231] on ul at bounding box center [206, 228] width 171 height 17
click at [141, 233] on ul at bounding box center [206, 228] width 171 height 17
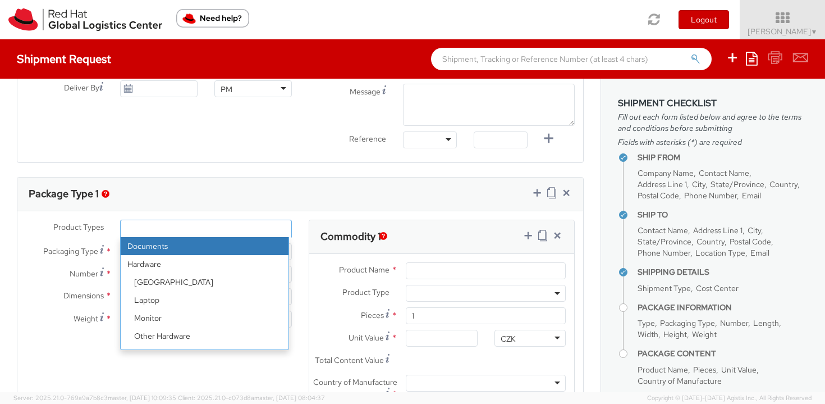
select select "DOCUMENT"
type input "Documents"
select select "DOCUMENT"
type input "1.00"
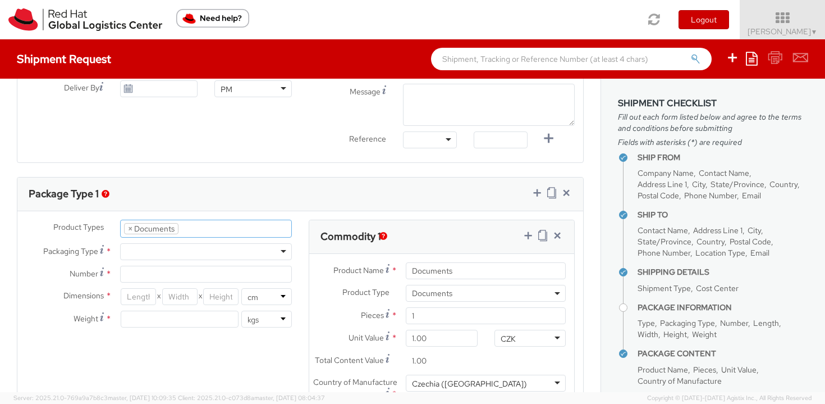
click at [145, 251] on div at bounding box center [206, 251] width 172 height 17
type input "1"
type input "24.13"
type input "31.75"
type input "0.64"
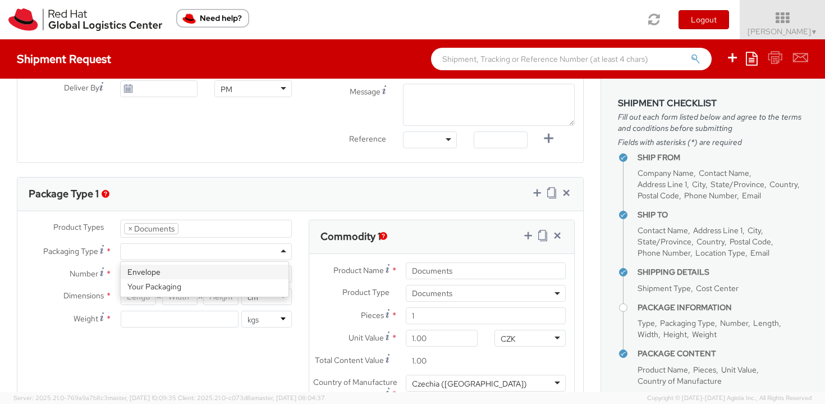
type input "0.5"
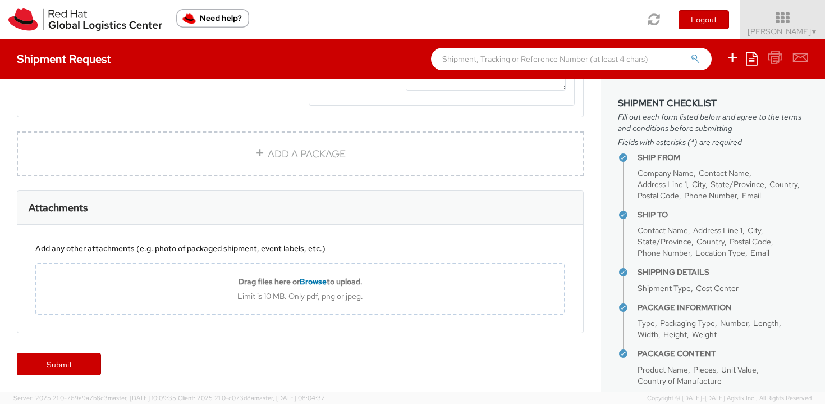
scroll to position [807, 0]
click at [88, 372] on link "Submit" at bounding box center [59, 364] width 84 height 22
type input "[PERSON_NAME]"
